Goal: Task Accomplishment & Management: Manage account settings

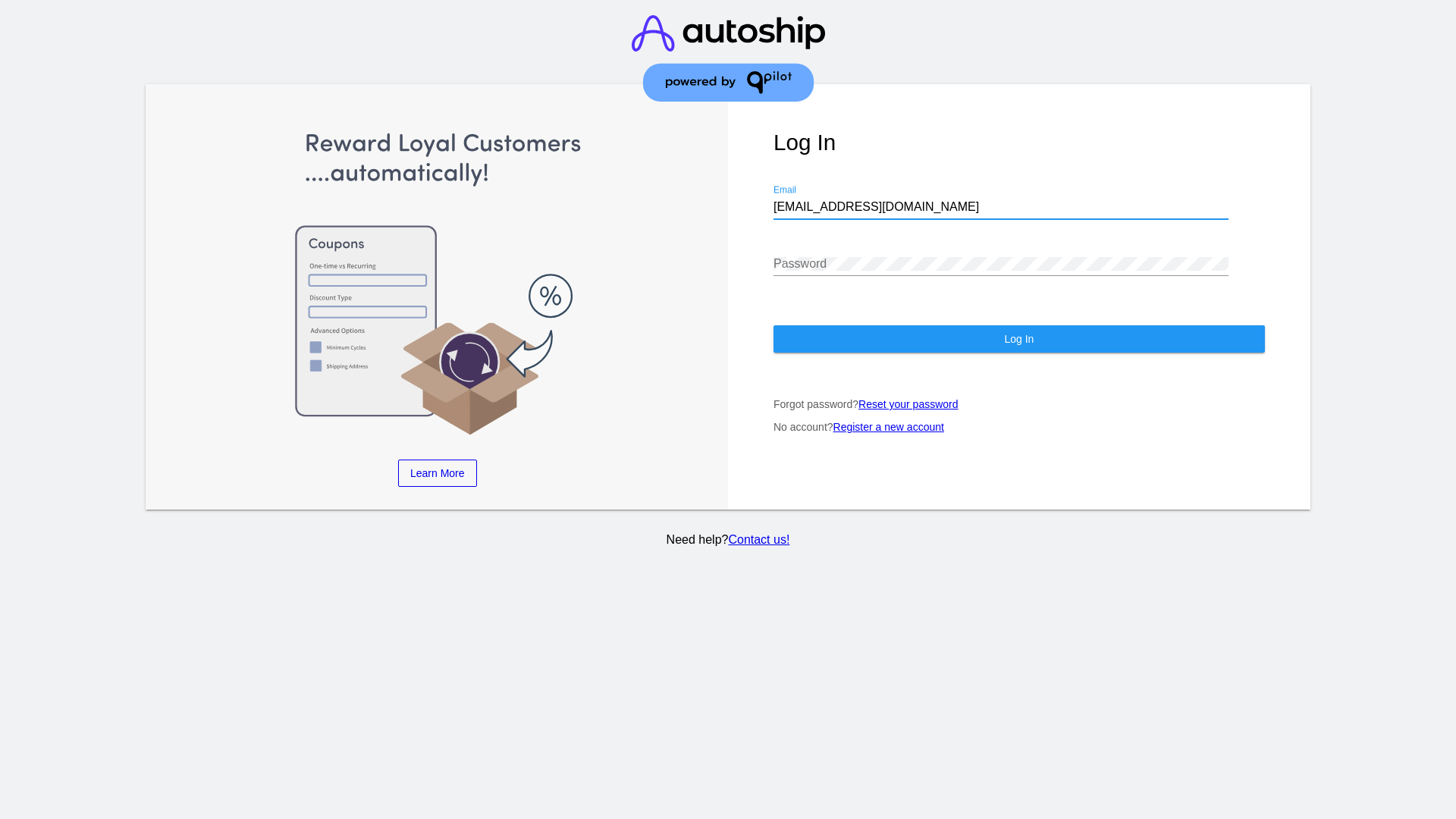
type input "jr@patternsinthecloud.com"
click at [1018, 339] on span "Log In" at bounding box center [1019, 340] width 29 height 12
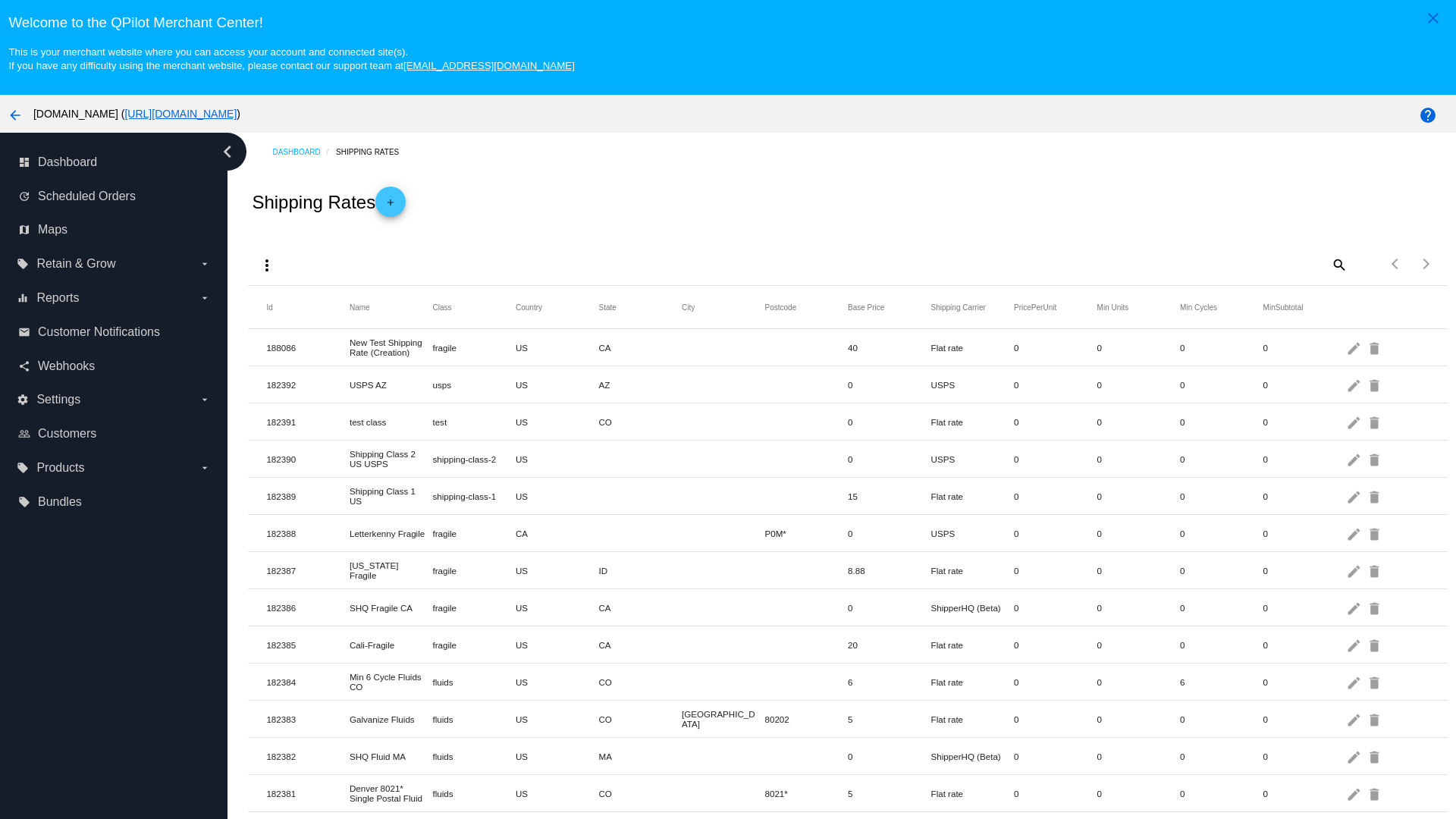
click at [267, 264] on mat-icon "more_vert" at bounding box center [268, 266] width 19 height 19
click at [296, 302] on button "file_download Export" at bounding box center [296, 302] width 88 height 36
click at [267, 257] on mat-icon "more_vert" at bounding box center [268, 266] width 19 height 19
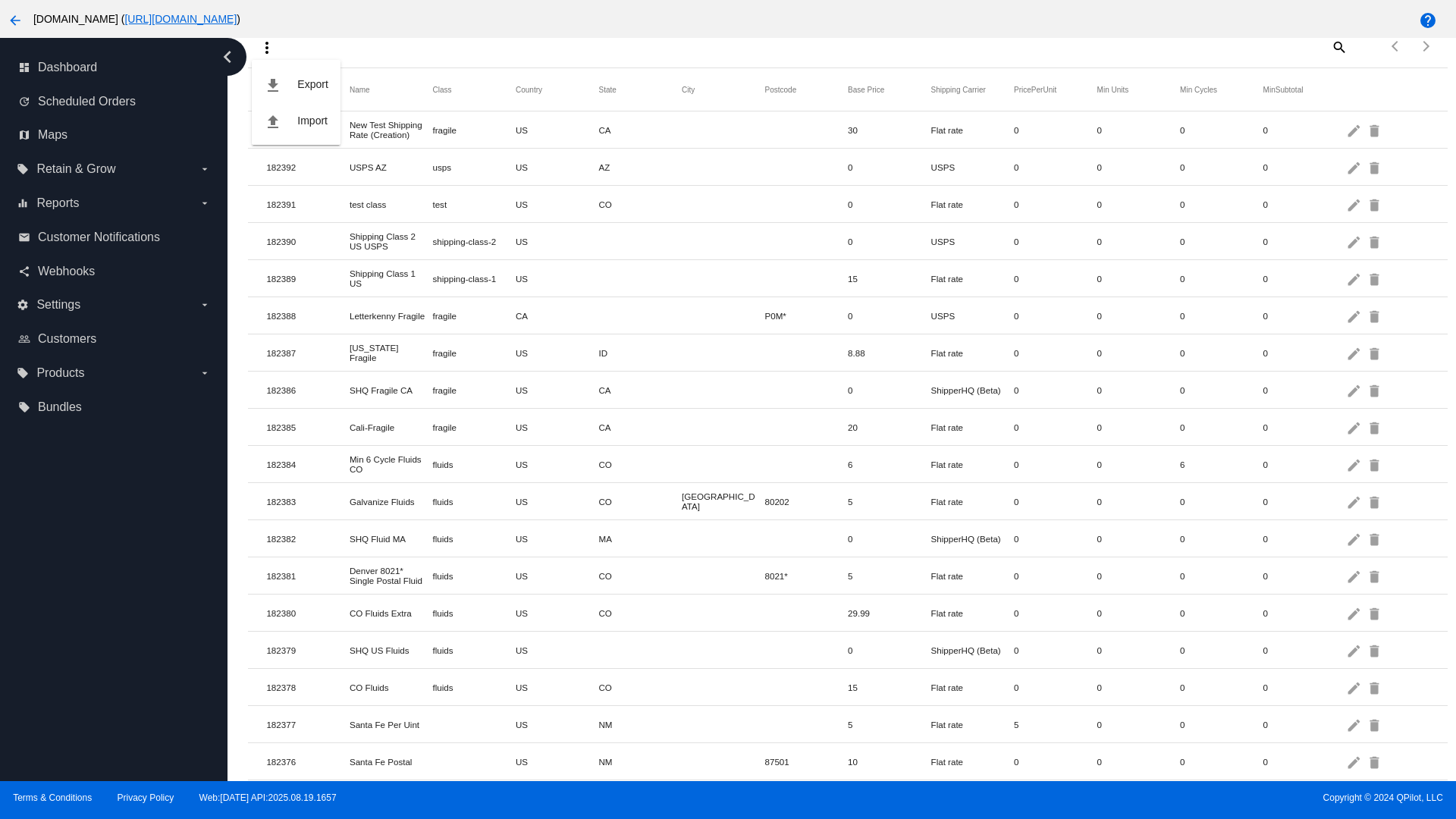
click at [296, 121] on button "file_upload Import" at bounding box center [296, 120] width 88 height 36
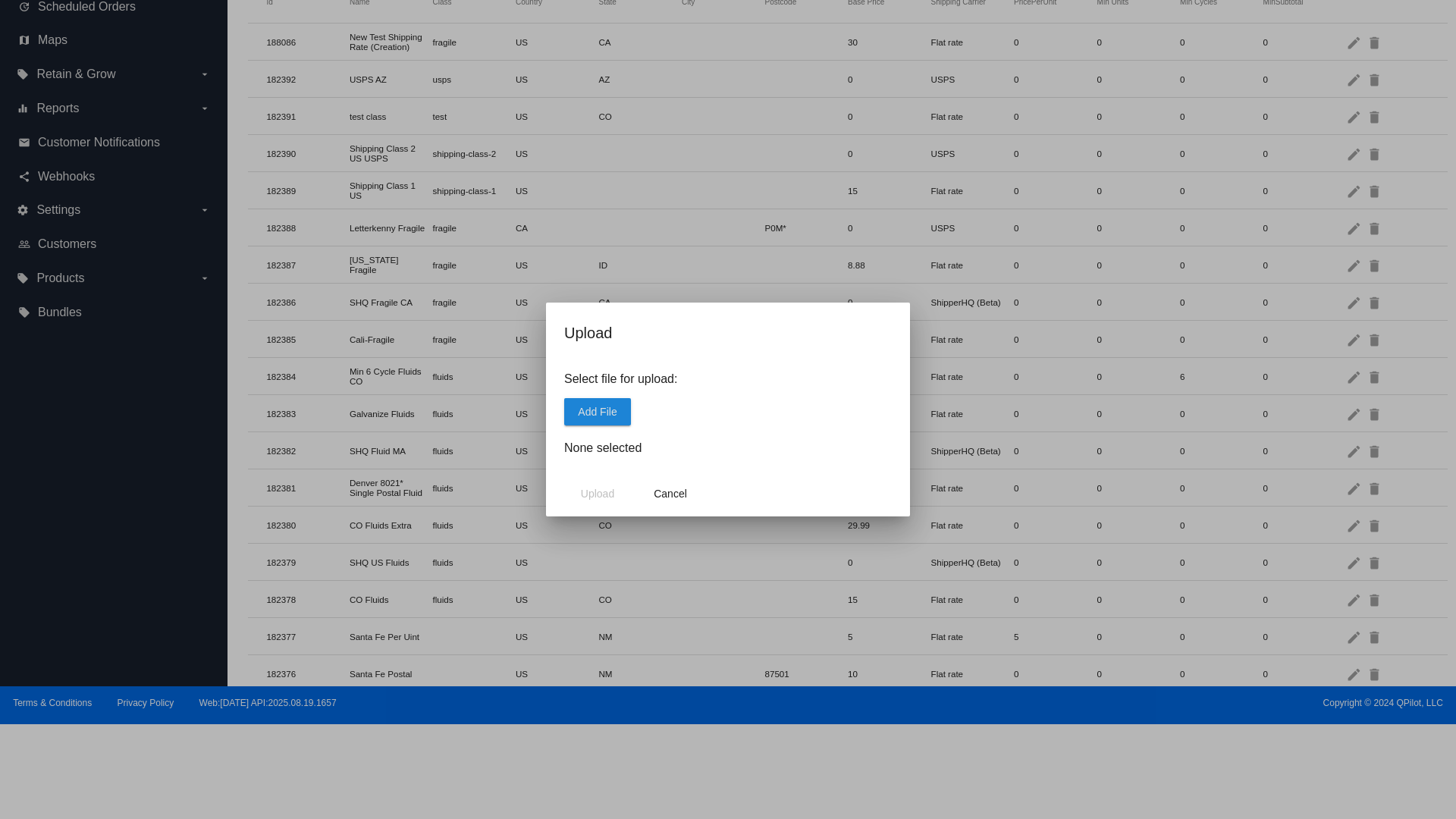
click at [598, 411] on span "Add File" at bounding box center [597, 412] width 39 height 12
click at [598, 494] on span "Upload" at bounding box center [597, 494] width 33 height 12
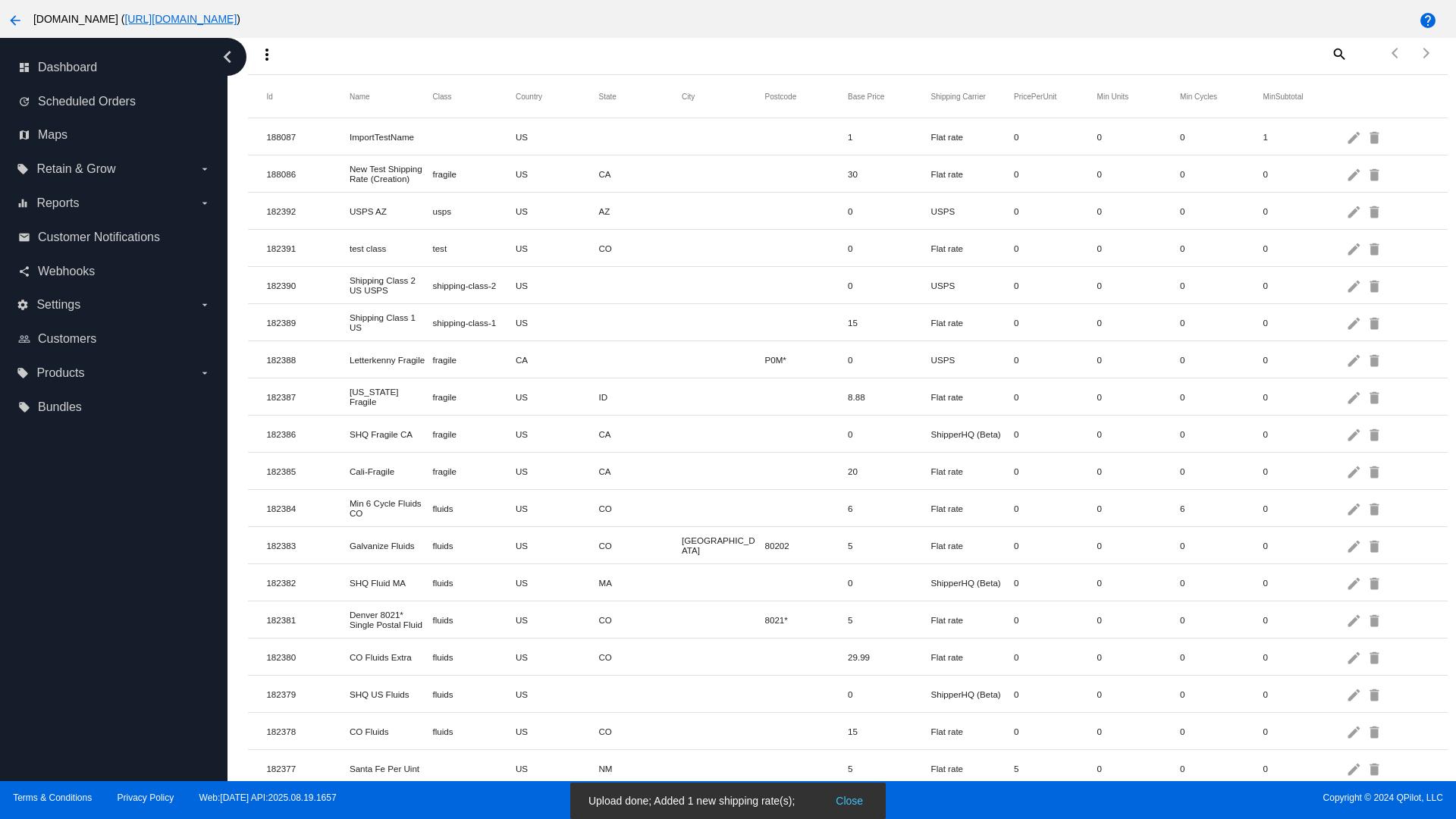
click at [1376, 137] on mat-icon "delete" at bounding box center [1376, 137] width 19 height 23
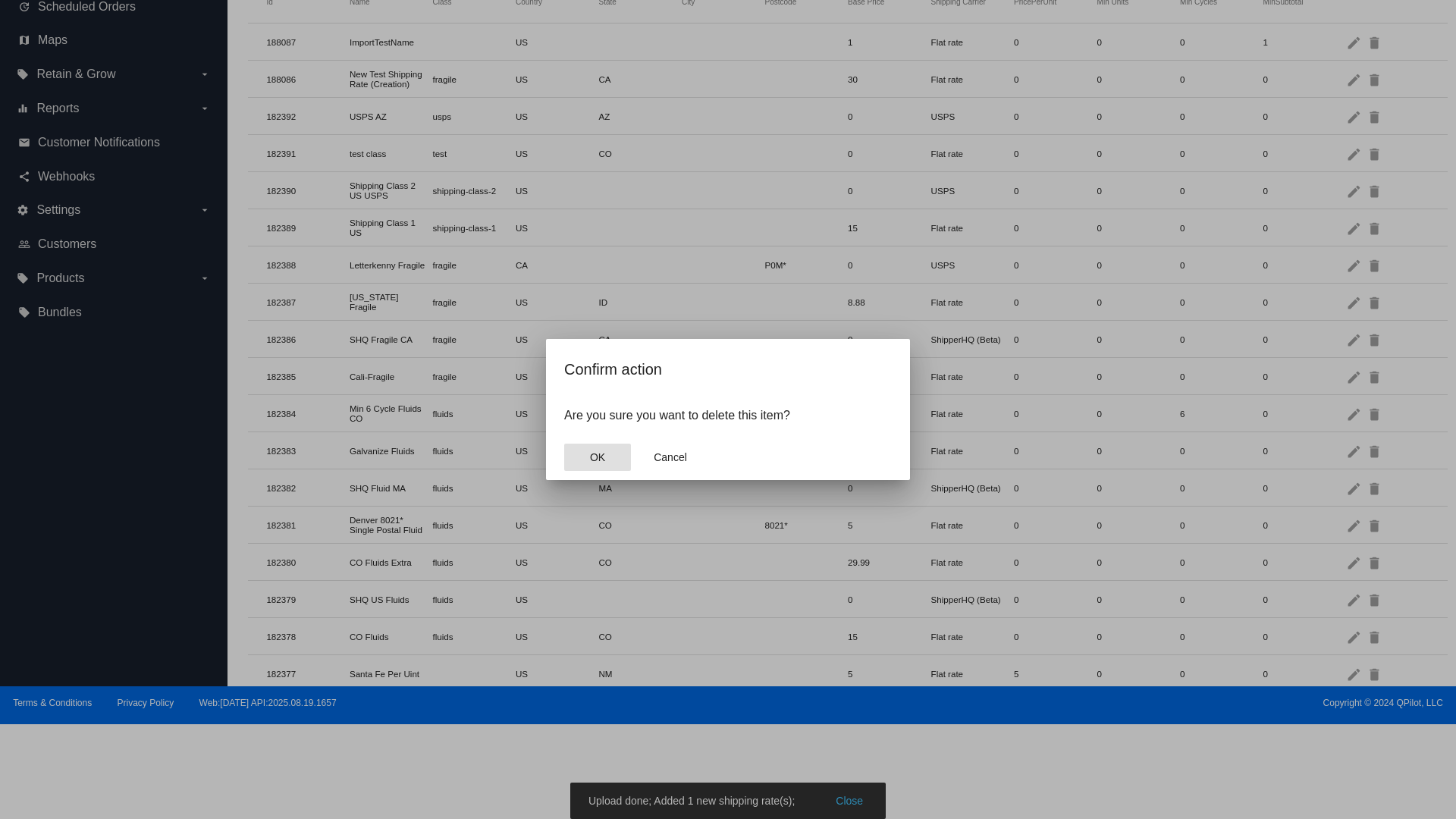
click at [598, 458] on span "OK" at bounding box center [598, 458] width 15 height 12
